Goal: Browse casually

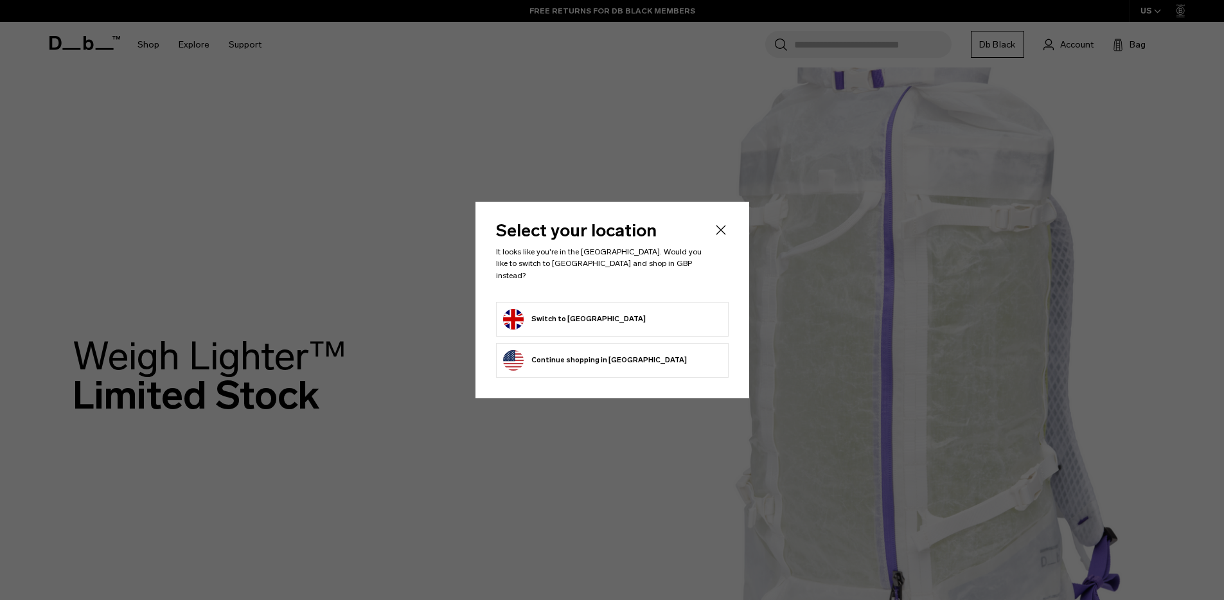
click at [726, 244] on header "Select your location It looks like you're in the United Kingdom. Would you like…" at bounding box center [612, 261] width 233 height 79
click at [724, 238] on icon "Close" at bounding box center [720, 229] width 15 height 15
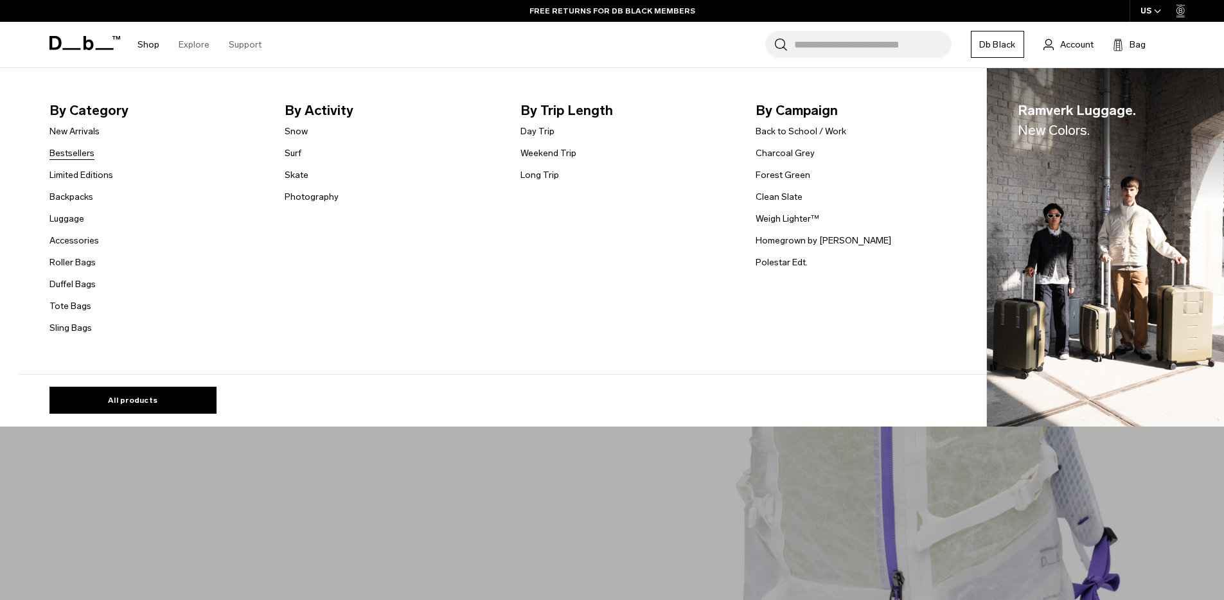
click at [78, 152] on link "Bestsellers" at bounding box center [71, 153] width 45 height 13
